Goal: Find contact information: Find contact information

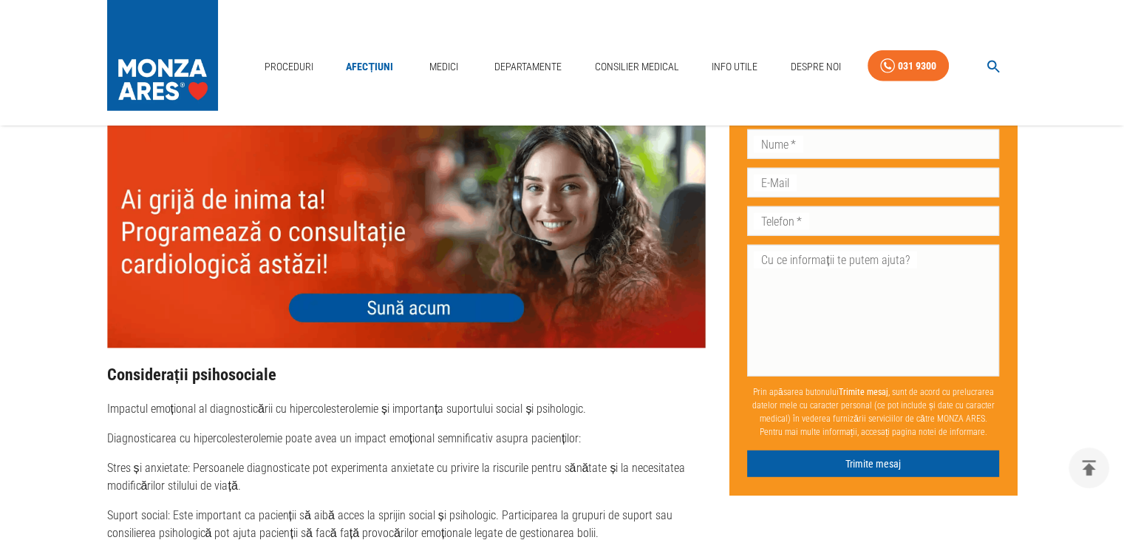
click at [420, 290] on img at bounding box center [406, 229] width 599 height 240
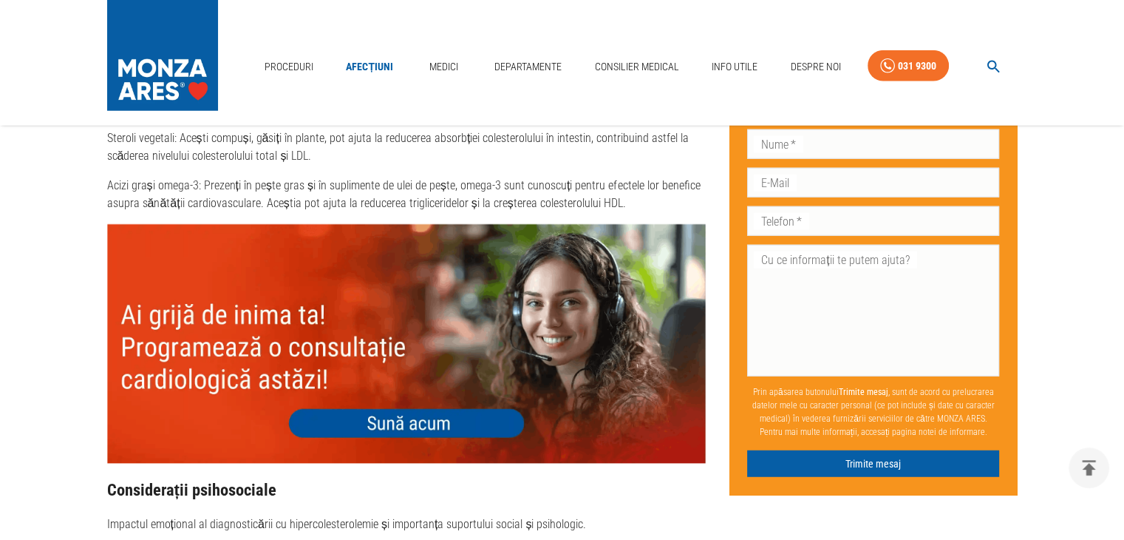
scroll to position [3711, 0]
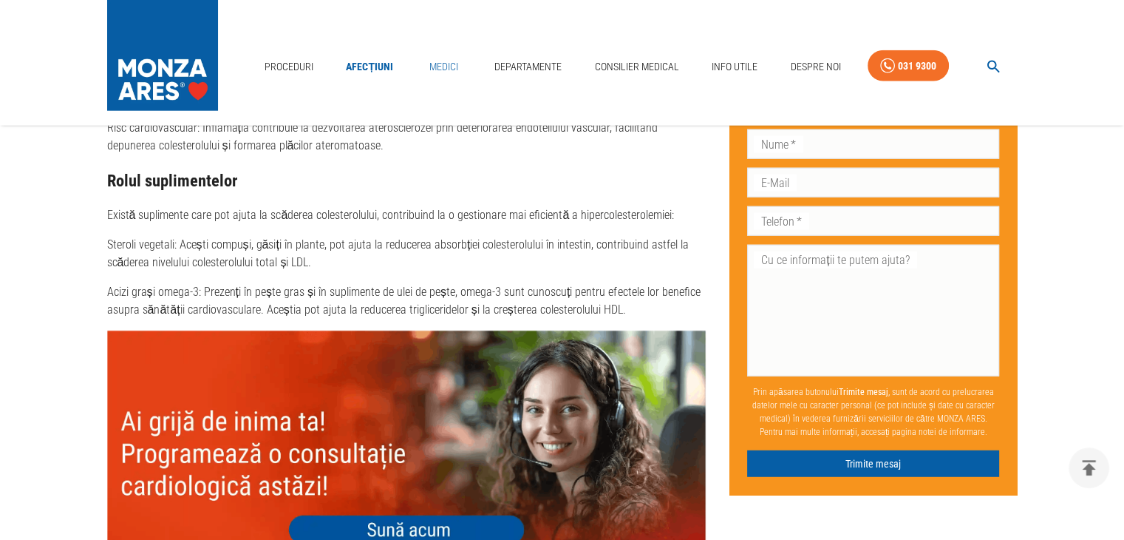
click at [441, 64] on link "Medici" at bounding box center [443, 67] width 47 height 30
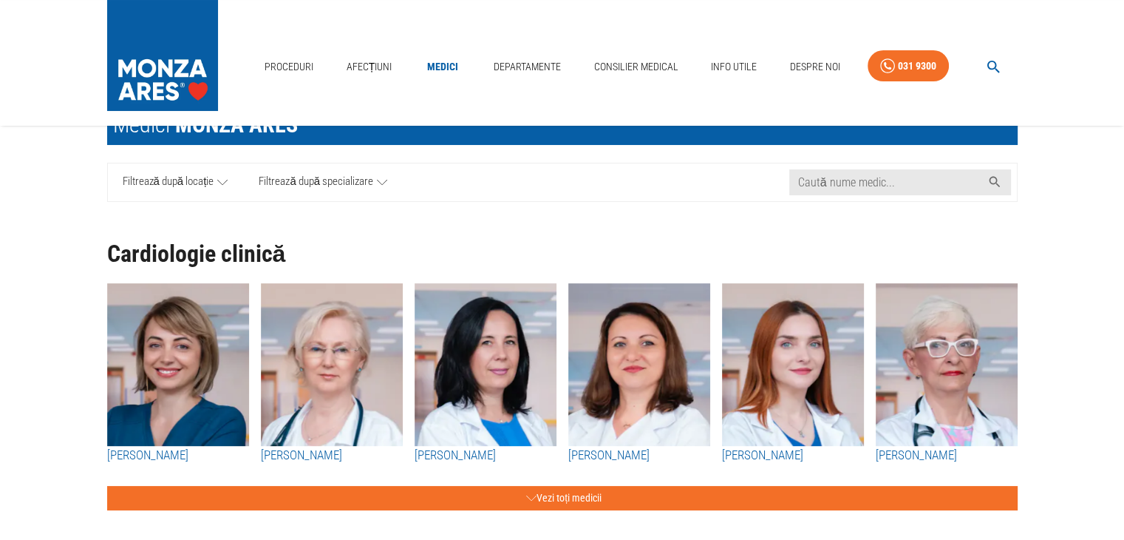
scroll to position [74, 0]
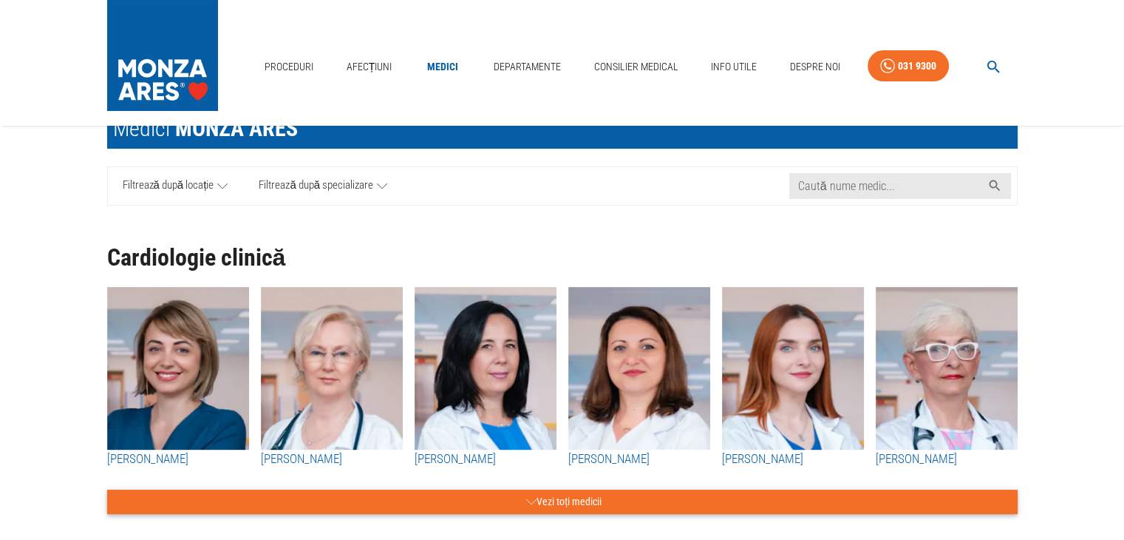
click at [535, 497] on button "Vezi toți medicii" at bounding box center [562, 501] width 911 height 24
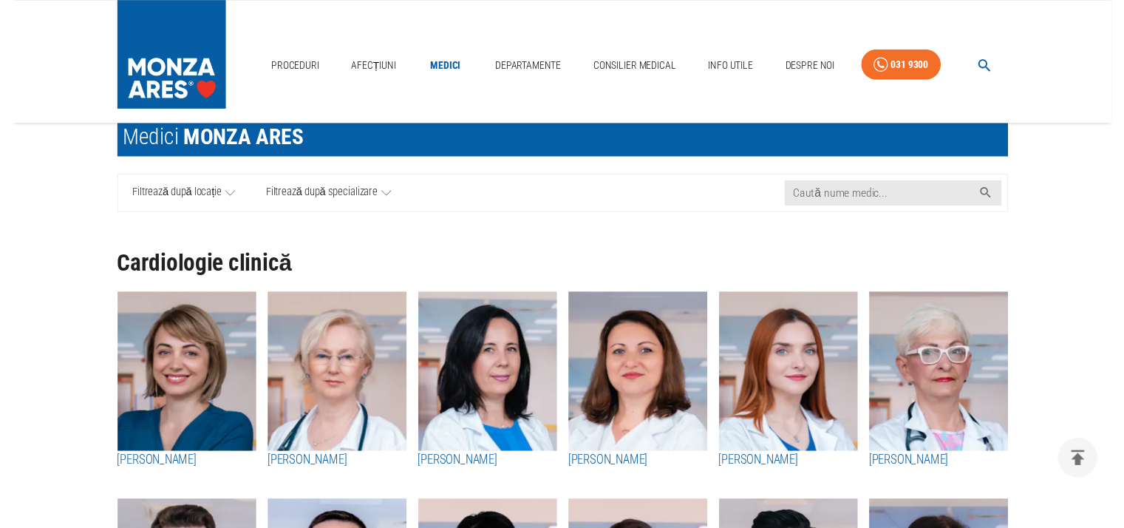
scroll to position [0, 0]
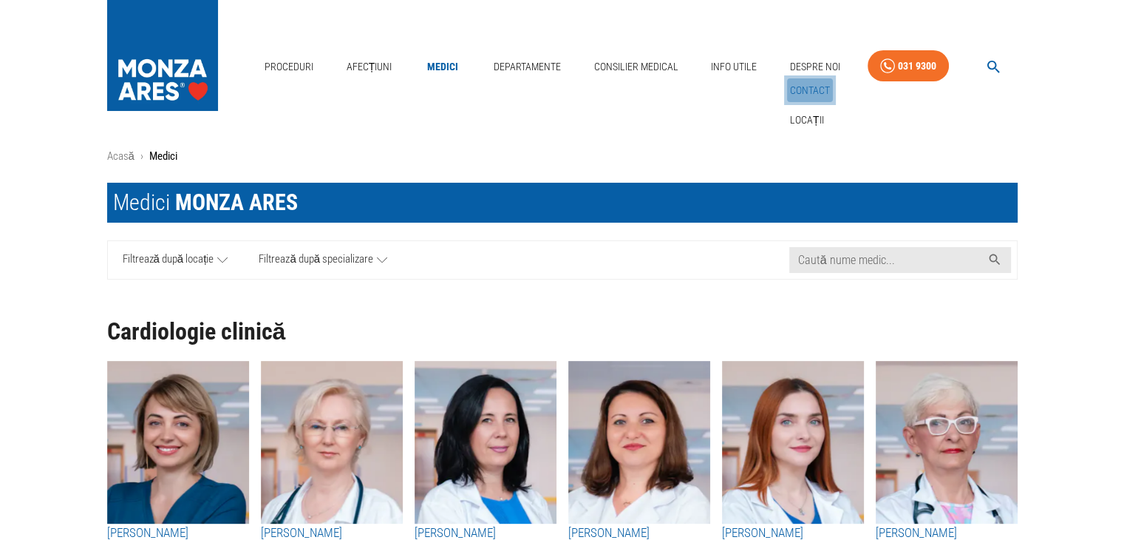
click at [802, 86] on link "Contact" at bounding box center [810, 90] width 46 height 24
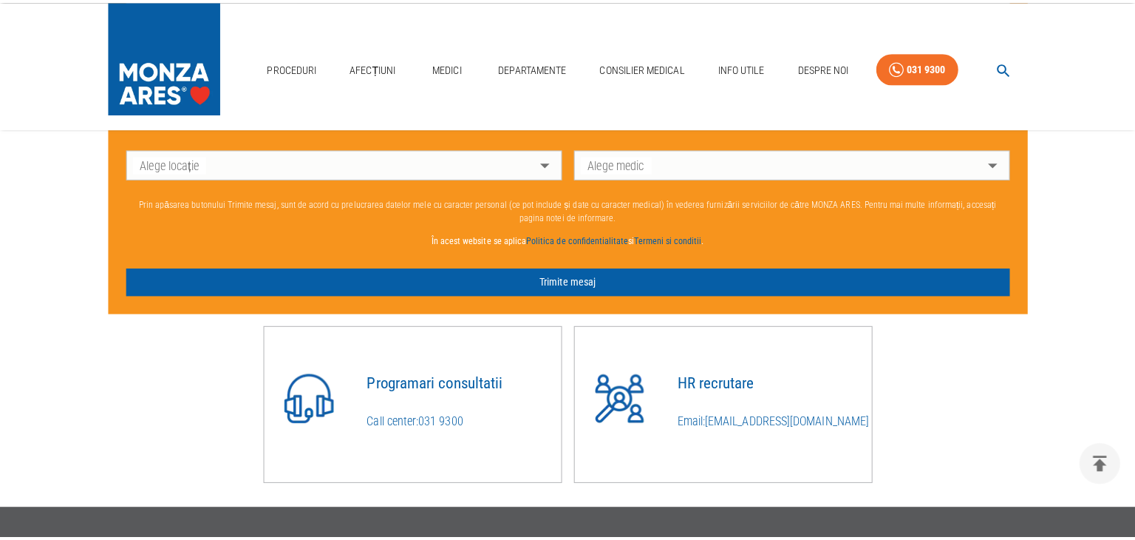
scroll to position [1068, 0]
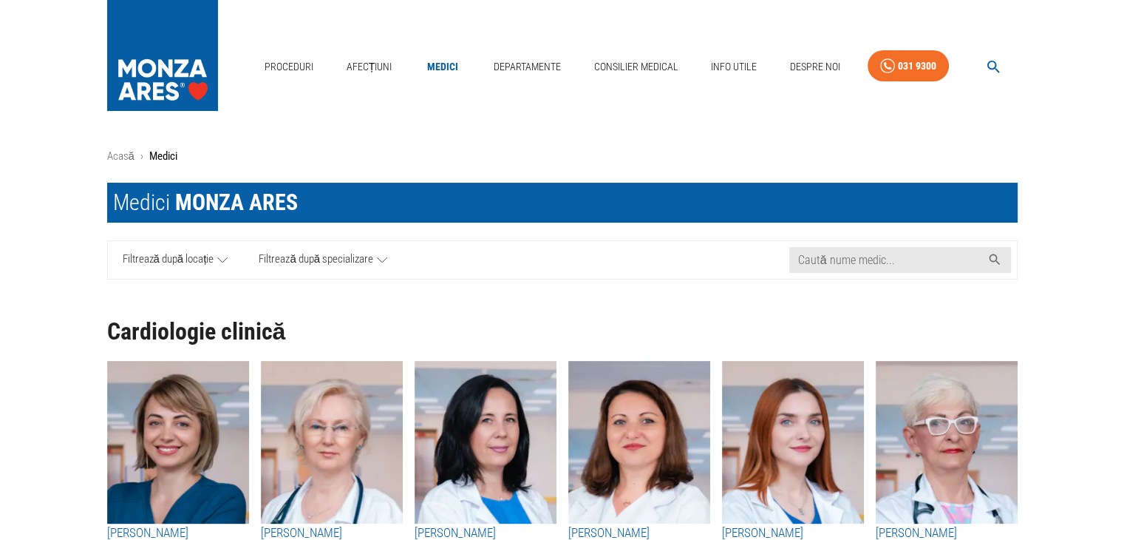
scroll to position [3711, 0]
